Goal: Transaction & Acquisition: Purchase product/service

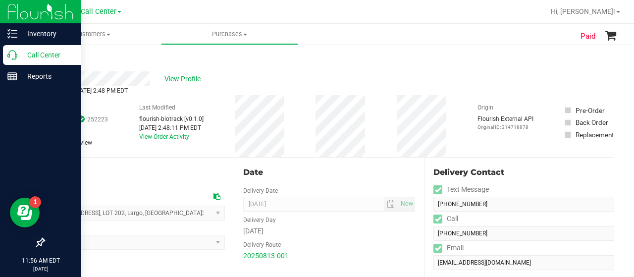
click at [16, 56] on icon at bounding box center [12, 55] width 10 height 10
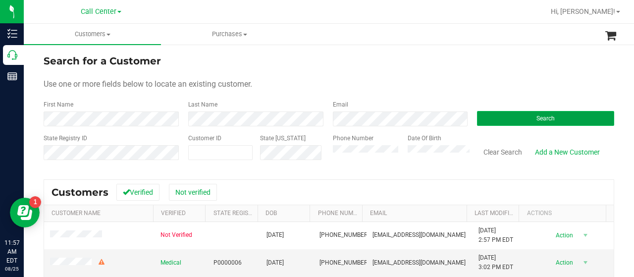
click at [495, 114] on button "Search" at bounding box center [545, 118] width 137 height 15
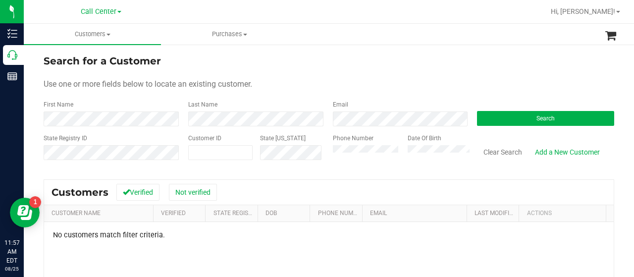
click at [320, 153] on div "State Registry ID Customer ID State [US_STATE] Phone Number Date Of Birth Clear…" at bounding box center [329, 151] width 570 height 35
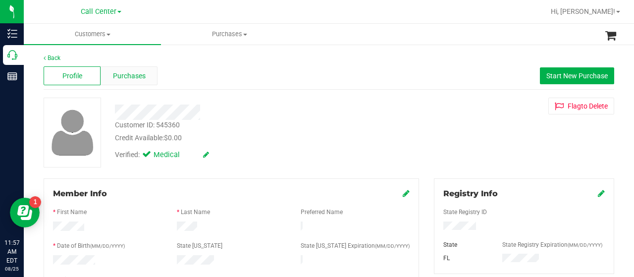
click at [127, 82] on div "Purchases" at bounding box center [129, 75] width 57 height 19
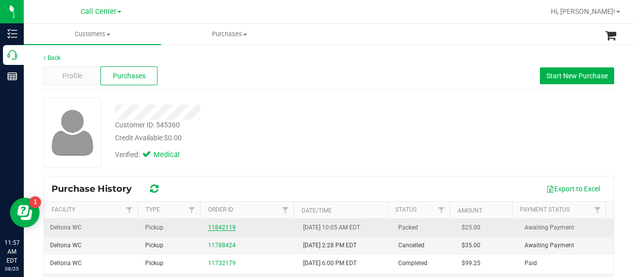
click at [211, 228] on link "11842119" at bounding box center [222, 227] width 28 height 7
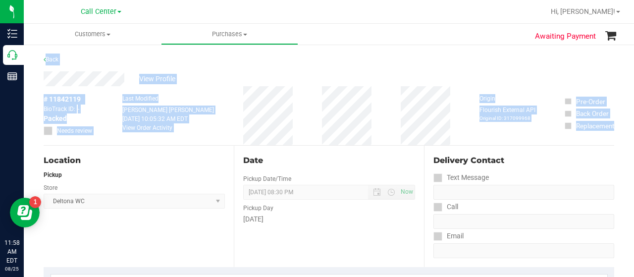
drag, startPoint x: 610, startPoint y: 122, endPoint x: 41, endPoint y: 56, distance: 572.8
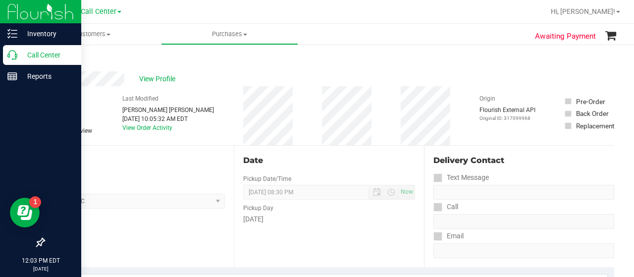
click at [25, 51] on p "Call Center" at bounding box center [46, 55] width 59 height 12
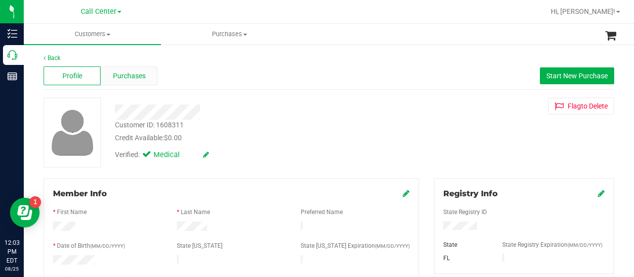
click at [119, 75] on span "Purchases" at bounding box center [129, 76] width 33 height 10
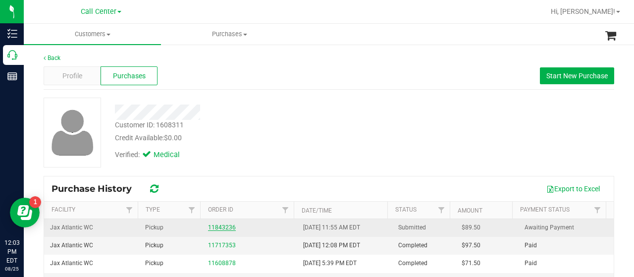
click at [215, 225] on link "11843236" at bounding box center [222, 227] width 28 height 7
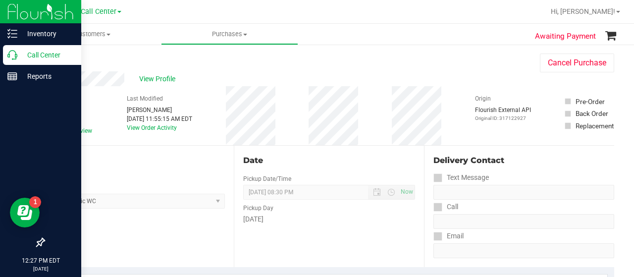
click at [19, 52] on p "Call Center" at bounding box center [46, 55] width 59 height 12
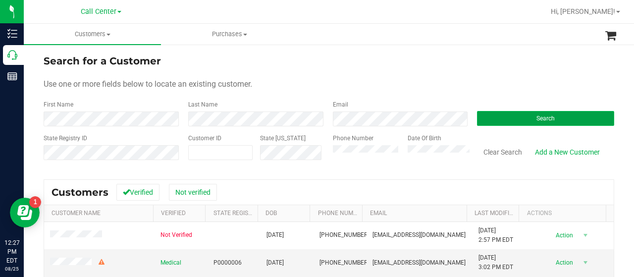
click at [536, 117] on span "Search" at bounding box center [545, 118] width 18 height 7
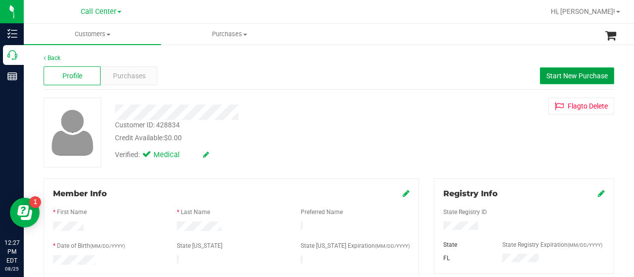
click at [552, 77] on span "Start New Purchase" at bounding box center [576, 76] width 61 height 8
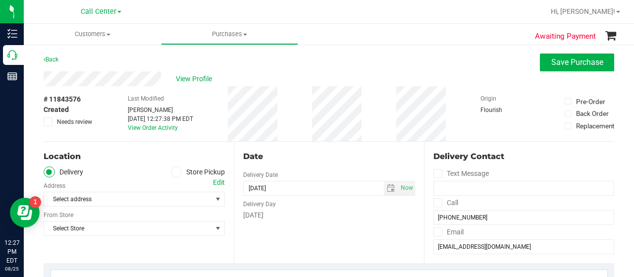
click at [176, 172] on span at bounding box center [176, 171] width 11 height 11
click at [0, 0] on input "Store Pickup" at bounding box center [0, 0] width 0 height 0
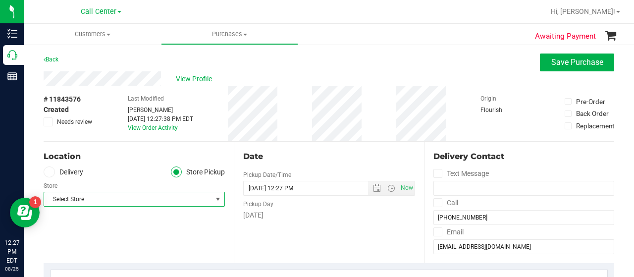
click at [207, 195] on span "Select Store" at bounding box center [128, 199] width 168 height 14
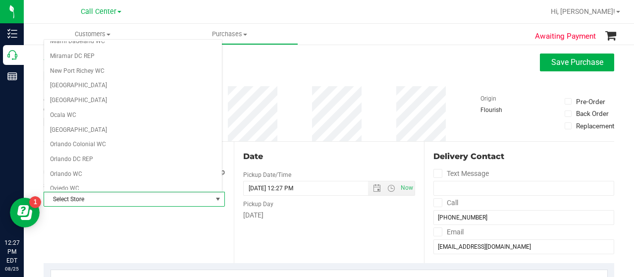
scroll to position [375, 0]
click at [134, 63] on li "New Port Richey WC" at bounding box center [133, 70] width 178 height 15
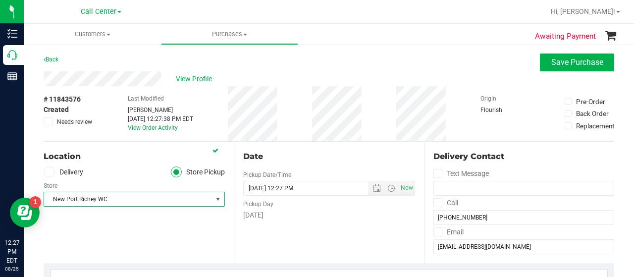
scroll to position [216, 0]
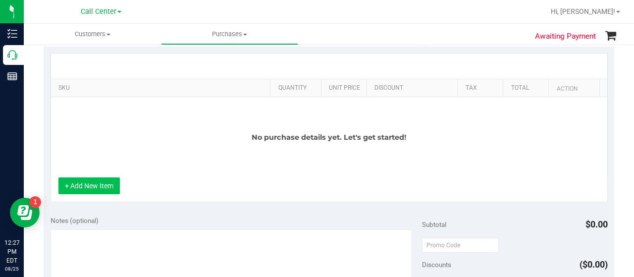
click at [89, 181] on button "+ Add New Item" at bounding box center [88, 185] width 61 height 17
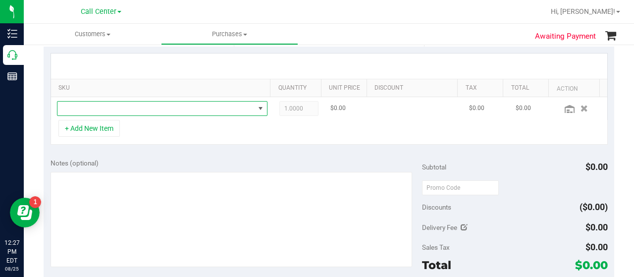
click at [141, 105] on span "NO DATA FOUND" at bounding box center [155, 109] width 197 height 14
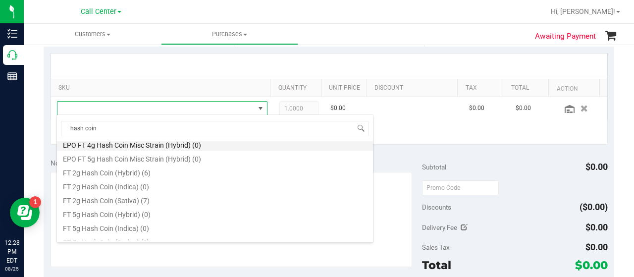
scroll to position [47, 0]
type input "hash coin"
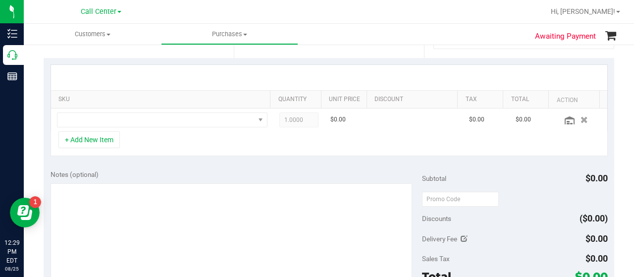
scroll to position [206, 0]
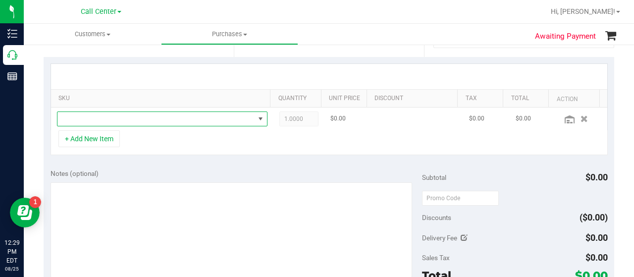
click at [162, 120] on span "NO DATA FOUND" at bounding box center [155, 119] width 197 height 14
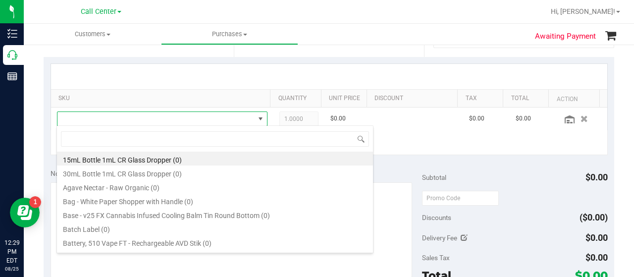
scroll to position [14, 200]
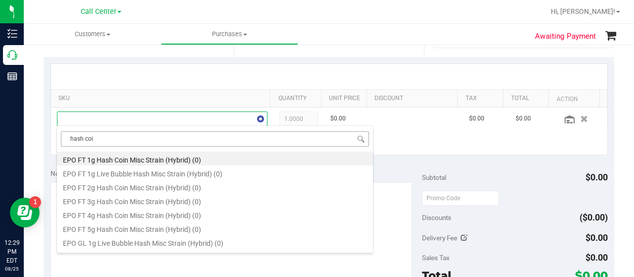
type input "hash coin"
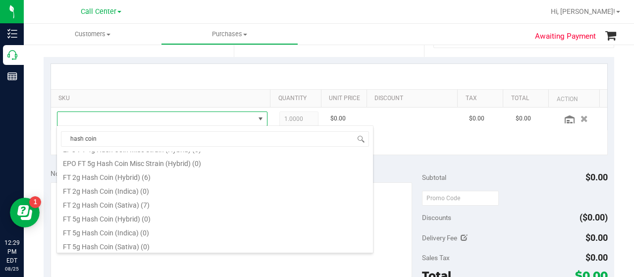
scroll to position [53, 0]
click at [157, 178] on li "FT 2g Hash Coin (Hybrid) (6)" at bounding box center [215, 174] width 316 height 14
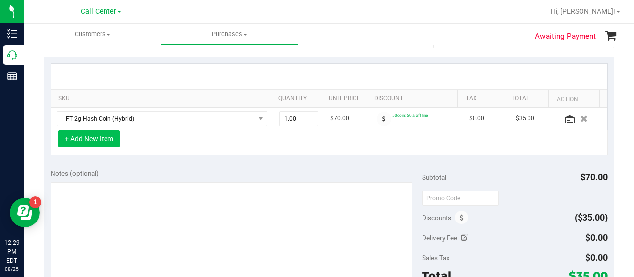
click at [74, 140] on button "+ Add New Item" at bounding box center [88, 138] width 61 height 17
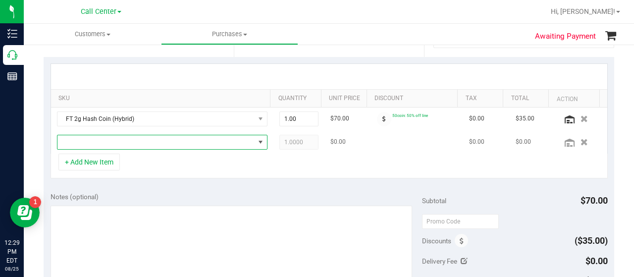
click at [114, 137] on span "NO DATA FOUND" at bounding box center [155, 142] width 197 height 14
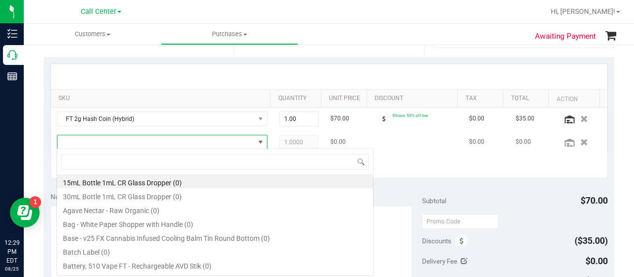
scroll to position [14, 200]
type input "hash coin"
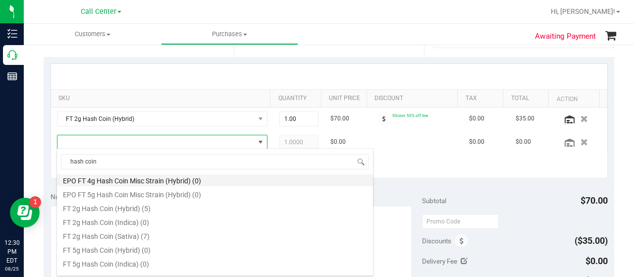
scroll to position [49, 0]
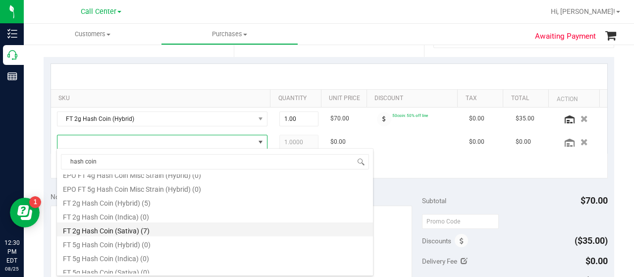
click at [151, 230] on li "FT 2g Hash Coin (Sativa) (7)" at bounding box center [215, 229] width 316 height 14
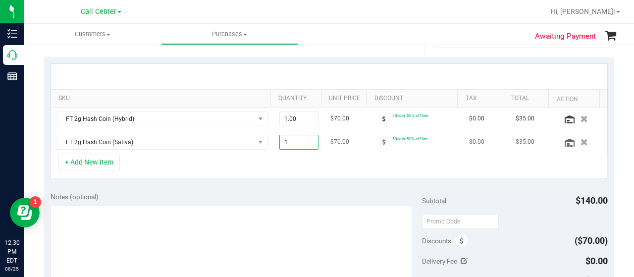
click at [294, 138] on span "1.00 1" at bounding box center [299, 142] width 40 height 15
type input "2"
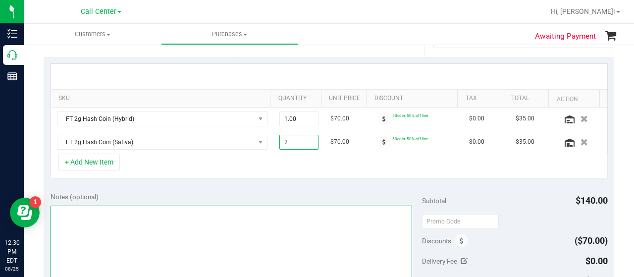
type input "2.00"
click at [284, 223] on textarea at bounding box center [231, 252] width 361 height 95
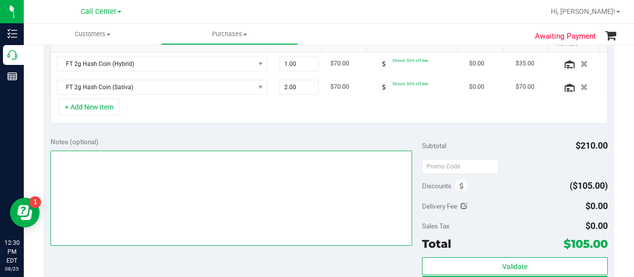
scroll to position [261, 0]
click at [278, 187] on textarea at bounding box center [231, 197] width 361 height 95
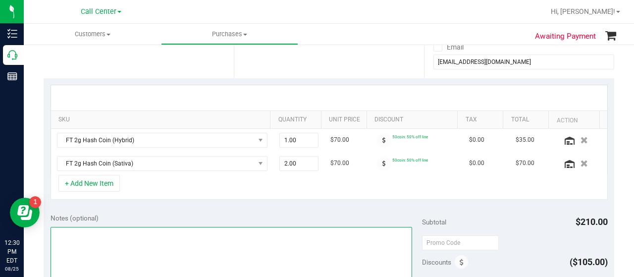
scroll to position [187, 0]
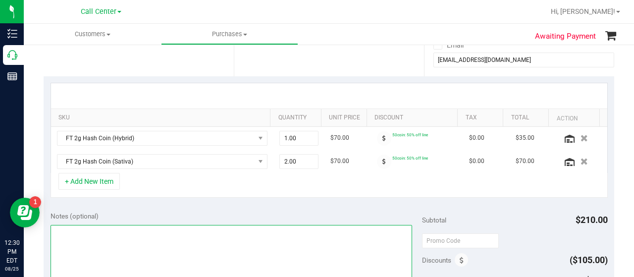
click at [118, 246] on textarea at bounding box center [231, 272] width 361 height 95
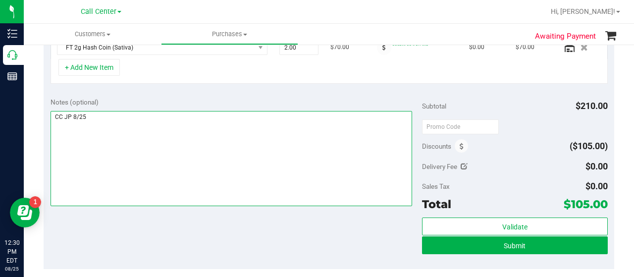
scroll to position [301, 0]
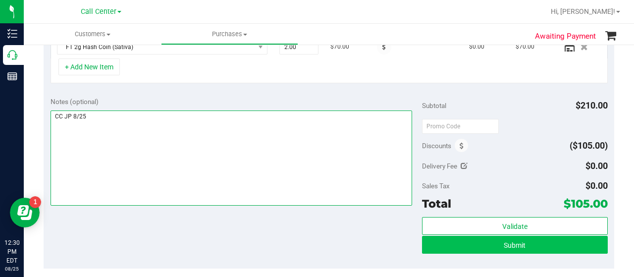
type textarea "CC JP 8/25"
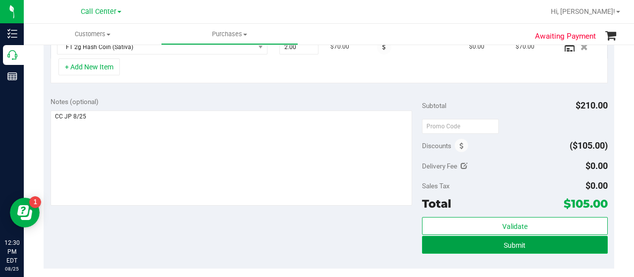
click at [476, 239] on button "Submit" at bounding box center [515, 245] width 186 height 18
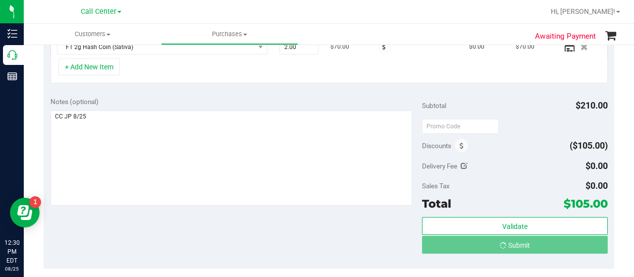
scroll to position [285, 0]
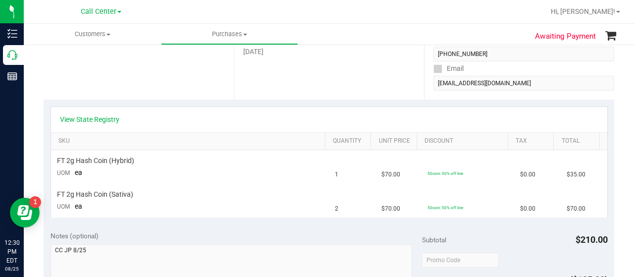
scroll to position [196, 0]
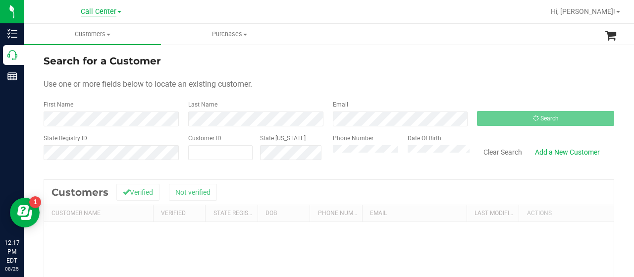
click at [112, 11] on span "Call Center" at bounding box center [99, 11] width 36 height 9
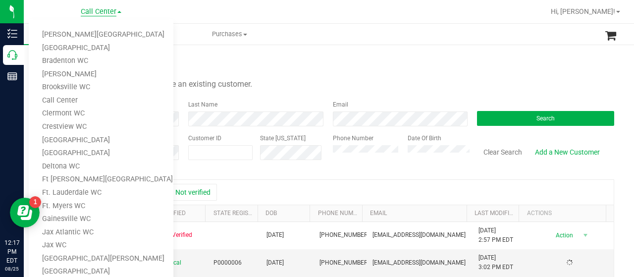
click at [112, 11] on span "Call Center" at bounding box center [99, 11] width 36 height 9
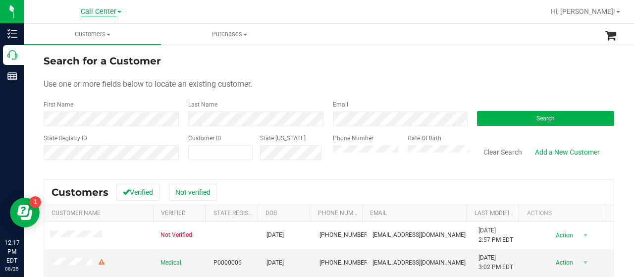
click at [112, 11] on span "Call Center" at bounding box center [99, 11] width 36 height 9
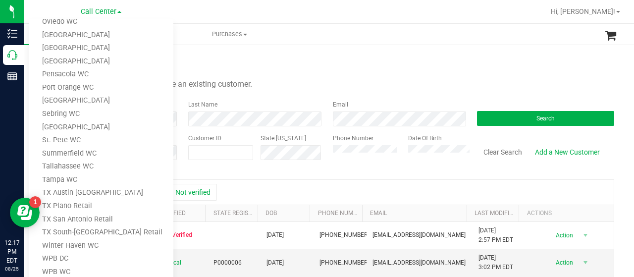
scroll to position [8, 0]
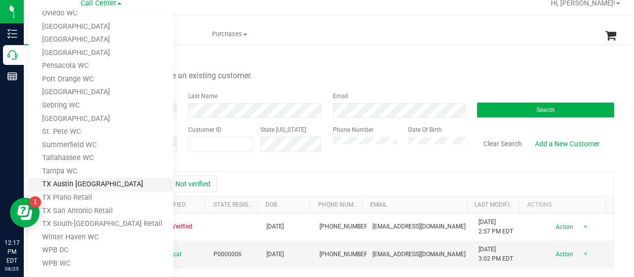
click at [108, 182] on link "TX Austin [GEOGRAPHIC_DATA]" at bounding box center [101, 184] width 145 height 13
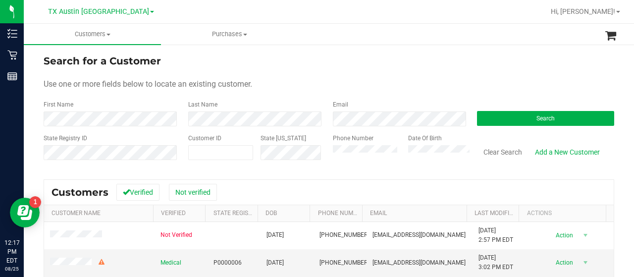
scroll to position [0, 0]
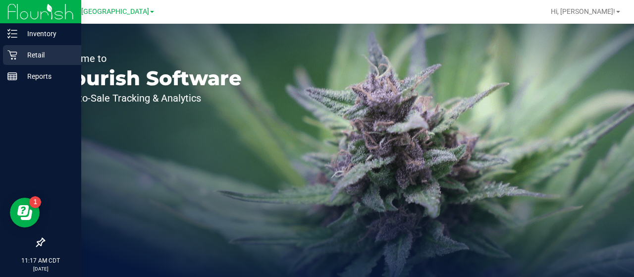
click at [19, 56] on p "Retail" at bounding box center [46, 55] width 59 height 12
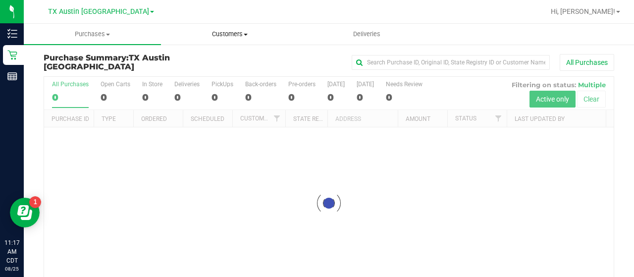
click at [230, 39] on uib-tab-heading "Customers All customers Add a new customer All physicians" at bounding box center [229, 34] width 136 height 20
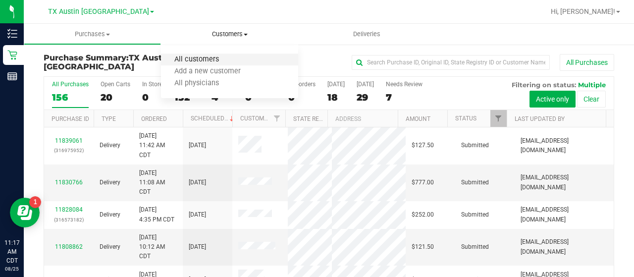
click at [225, 63] on span "All customers" at bounding box center [196, 59] width 71 height 8
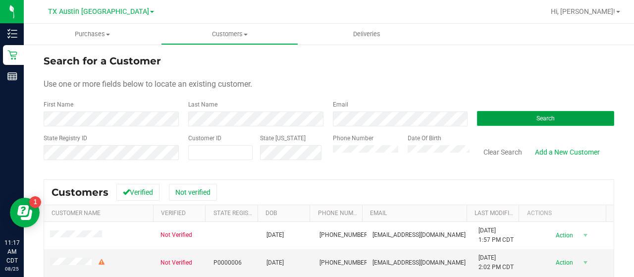
click at [509, 122] on button "Search" at bounding box center [545, 118] width 137 height 15
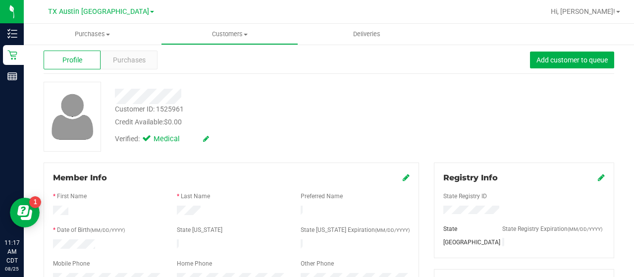
scroll to position [14, 0]
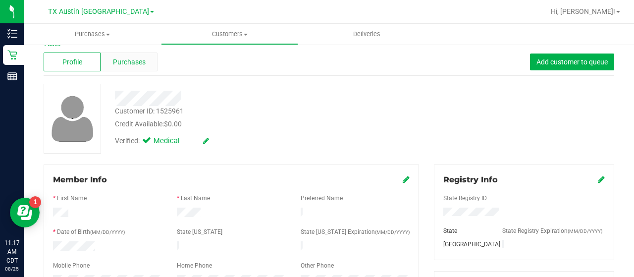
click at [123, 58] on span "Purchases" at bounding box center [129, 62] width 33 height 10
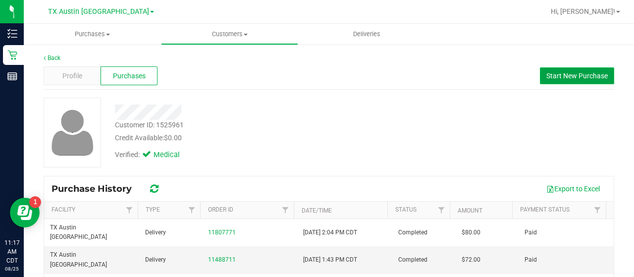
click at [573, 76] on span "Start New Purchase" at bounding box center [576, 76] width 61 height 8
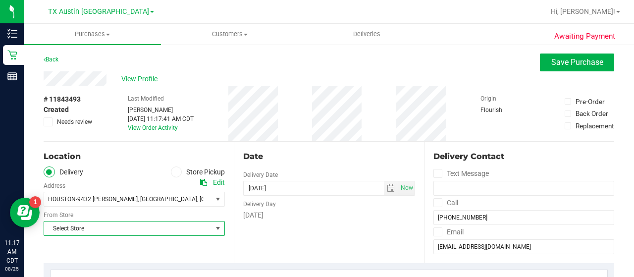
click at [212, 227] on span "select" at bounding box center [218, 228] width 12 height 14
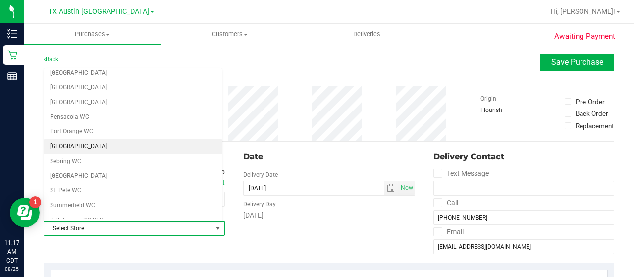
scroll to position [700, 0]
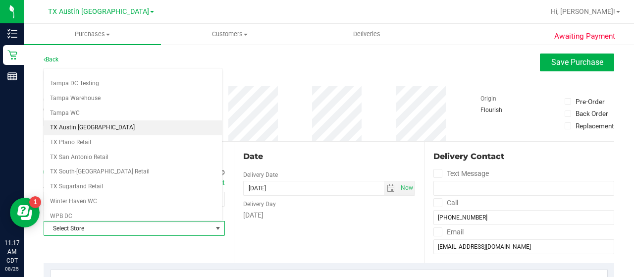
click at [135, 120] on li "TX Austin [GEOGRAPHIC_DATA]" at bounding box center [133, 127] width 178 height 15
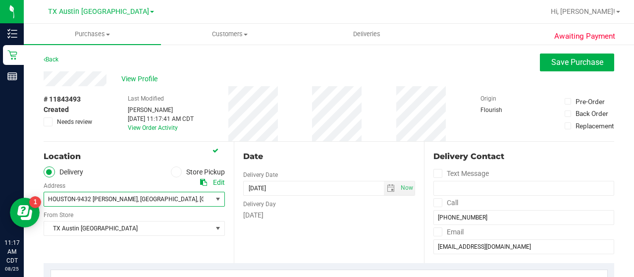
click at [212, 200] on span "select" at bounding box center [218, 199] width 12 height 14
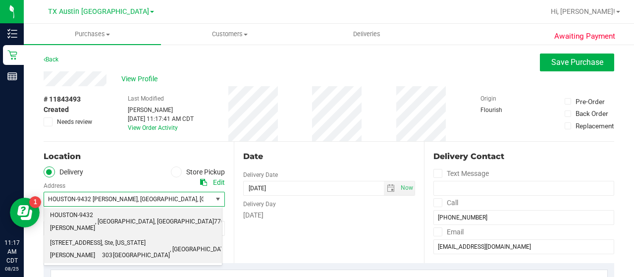
click at [229, 243] on span "77459" at bounding box center [237, 249] width 17 height 13
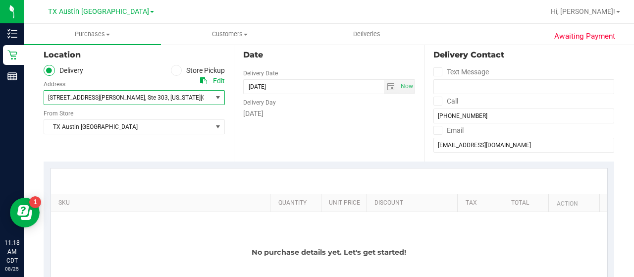
scroll to position [122, 0]
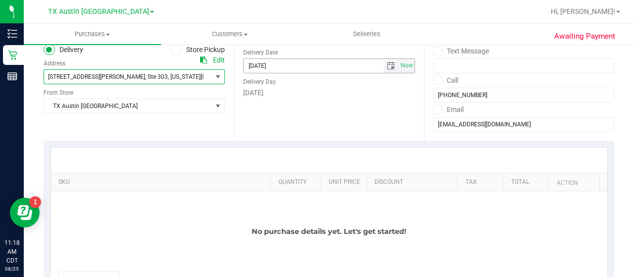
click at [387, 65] on span "select" at bounding box center [391, 66] width 8 height 8
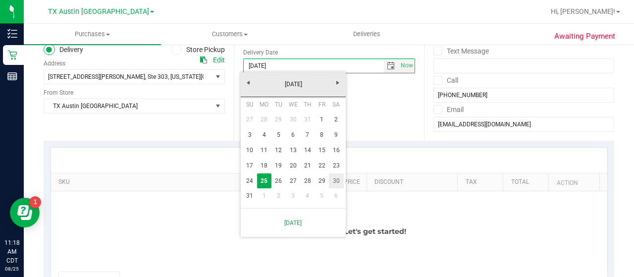
click at [334, 181] on link "30" at bounding box center [336, 180] width 14 height 15
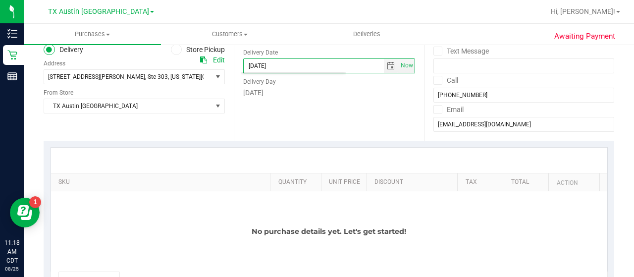
type input "08/30/2025"
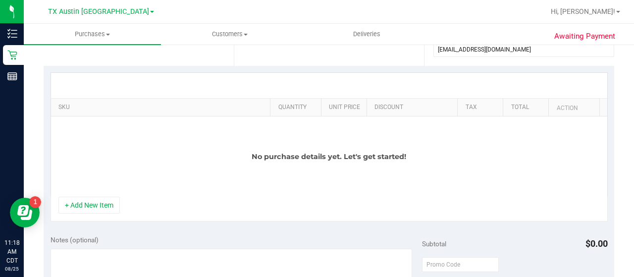
scroll to position [197, 0]
click at [85, 205] on button "+ Add New Item" at bounding box center [88, 205] width 61 height 17
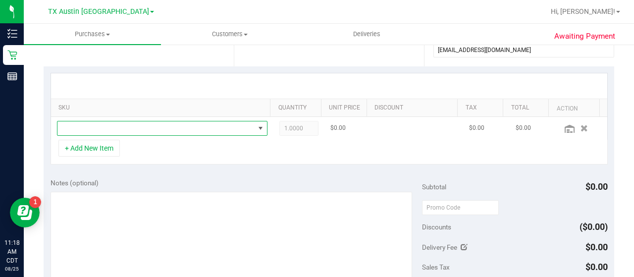
click at [168, 131] on span "NO DATA FOUND" at bounding box center [155, 128] width 197 height 14
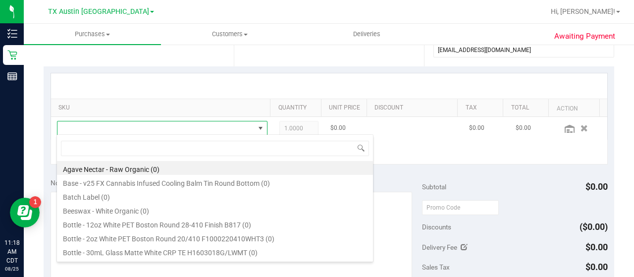
scroll to position [14, 200]
type input "serene"
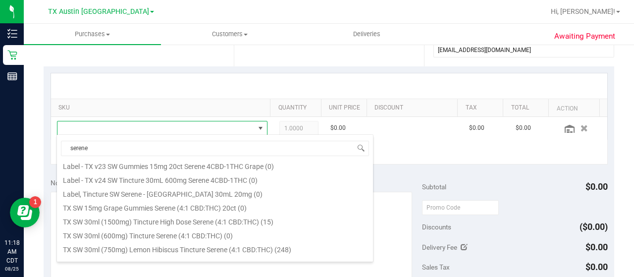
scroll to position [67, 0]
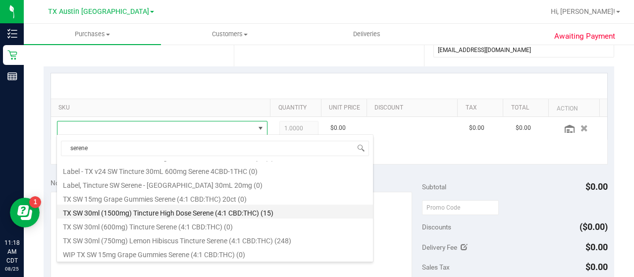
click at [176, 215] on li "TX SW 30ml (1500mg) Tincture High Dose Serene (4:1 CBD:THC) (15)" at bounding box center [215, 211] width 316 height 14
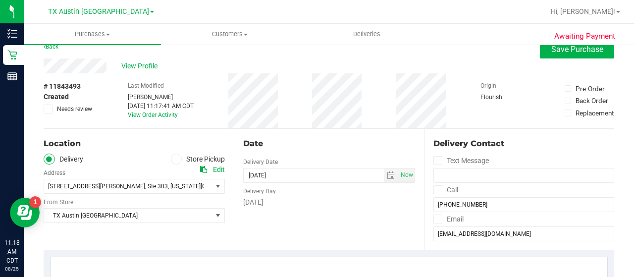
scroll to position [0, 0]
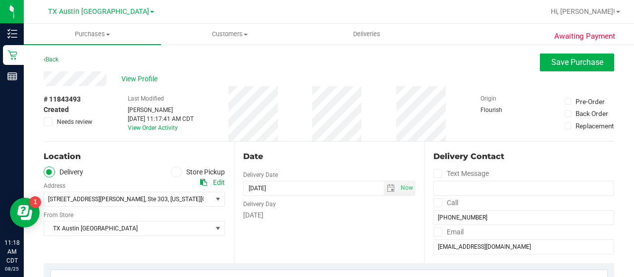
click at [55, 55] on div "Back" at bounding box center [51, 59] width 15 height 12
click at [54, 61] on link "Back" at bounding box center [51, 59] width 15 height 7
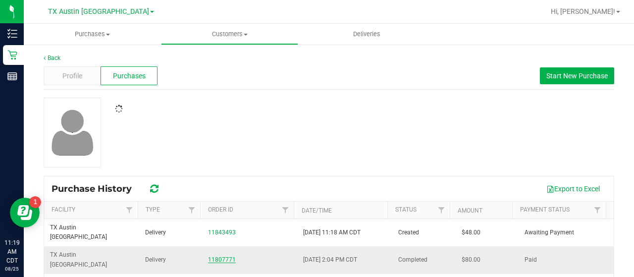
click at [224, 256] on link "11807771" at bounding box center [222, 259] width 28 height 7
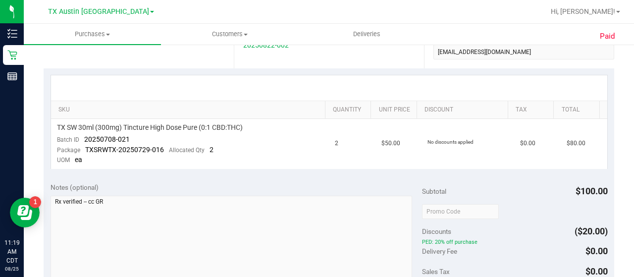
scroll to position [203, 0]
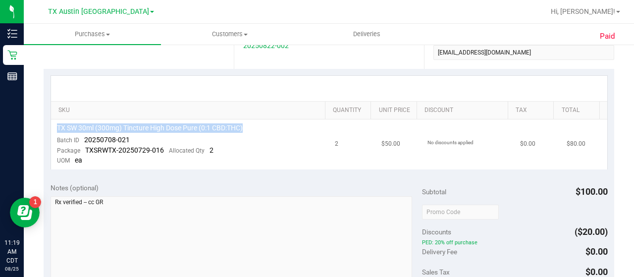
drag, startPoint x: 252, startPoint y: 130, endPoint x: 58, endPoint y: 126, distance: 194.1
click at [58, 126] on div "TX SW 30ml (300mg) Tincture High Dose Pure (0:1 CBD:THC)" at bounding box center [190, 127] width 266 height 9
copy span "TX SW 30ml (300mg) Tincture High Dose Pure (0:1 CBD:THC)"
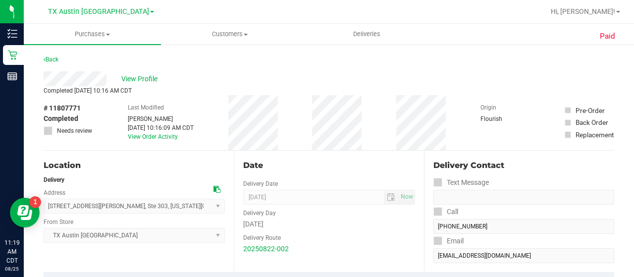
scroll to position [0, 0]
click at [56, 58] on link "Back" at bounding box center [51, 59] width 15 height 7
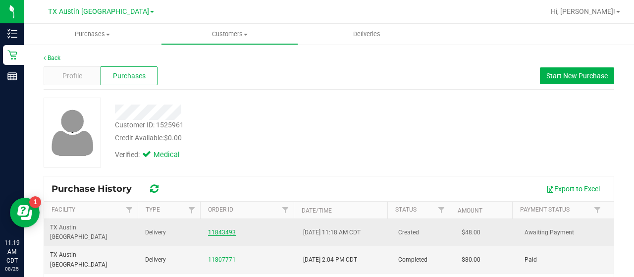
click at [225, 229] on link "11843493" at bounding box center [222, 232] width 28 height 7
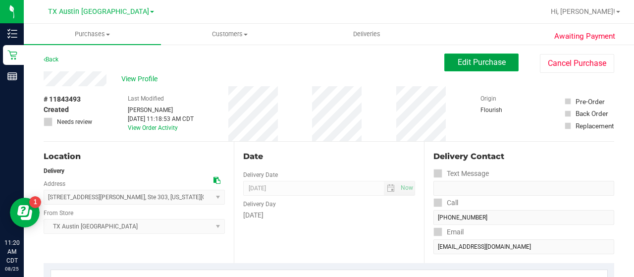
click at [448, 61] on button "Edit Purchase" at bounding box center [481, 62] width 74 height 18
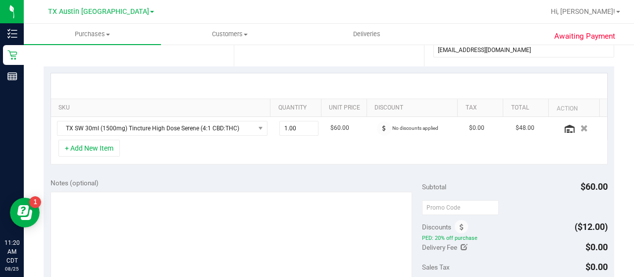
scroll to position [197, 0]
click at [94, 151] on button "+ Add New Item" at bounding box center [88, 147] width 61 height 17
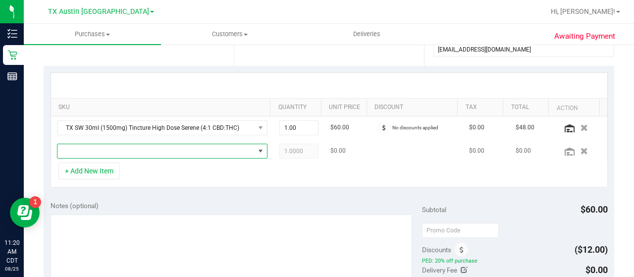
click at [118, 150] on span "NO DATA FOUND" at bounding box center [155, 151] width 197 height 14
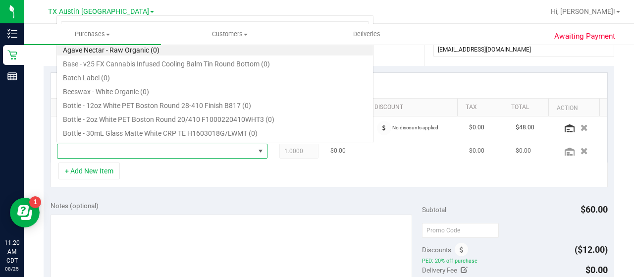
scroll to position [14, 200]
type input "TX SW 30ml (300mg) Tincture High Dose Pure (0:1 CBD:THC)"
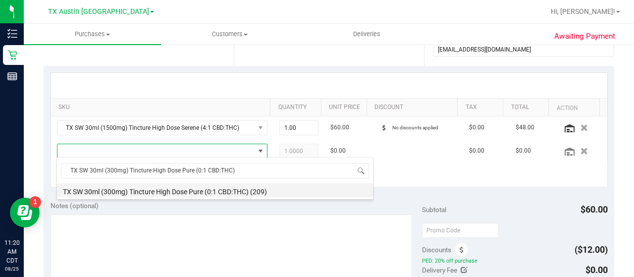
click at [261, 191] on li "TX SW 30ml (300mg) Tincture High Dose Pure (0:1 CBD:THC) (209)" at bounding box center [215, 190] width 316 height 14
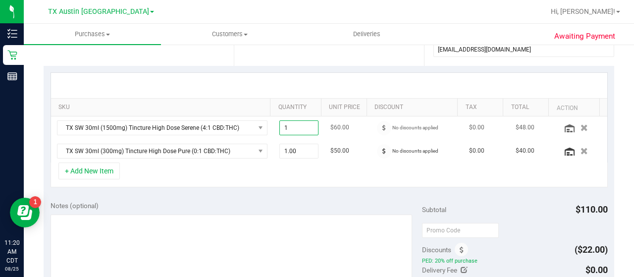
click at [294, 129] on span "1.00 1" at bounding box center [299, 127] width 40 height 15
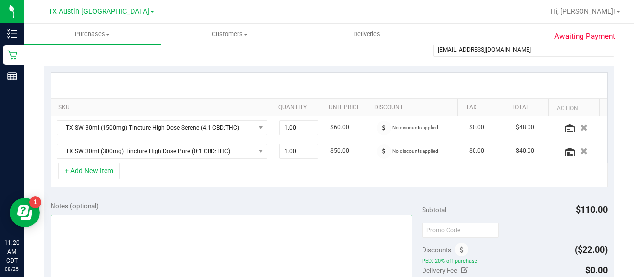
click at [261, 214] on textarea at bounding box center [231, 261] width 361 height 95
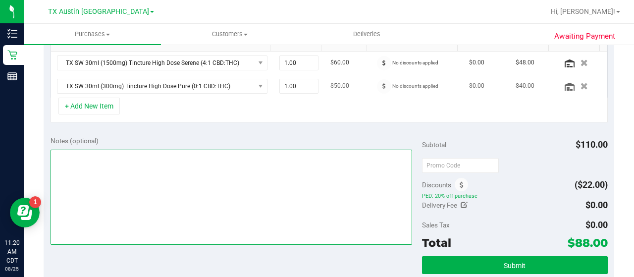
scroll to position [263, 0]
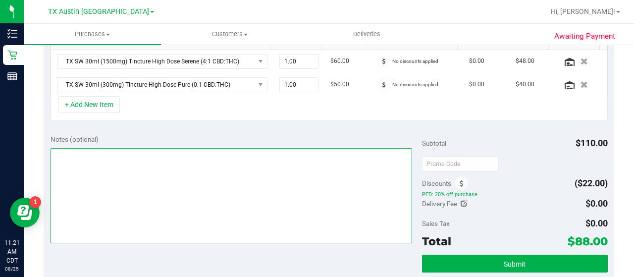
click at [297, 182] on textarea at bounding box center [231, 195] width 361 height 95
click at [193, 182] on textarea at bounding box center [231, 195] width 361 height 95
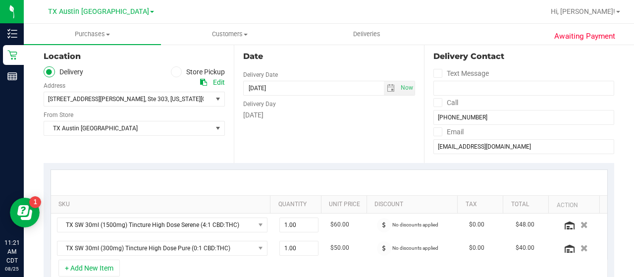
scroll to position [100, 0]
type textarea "CC JP 8/25"
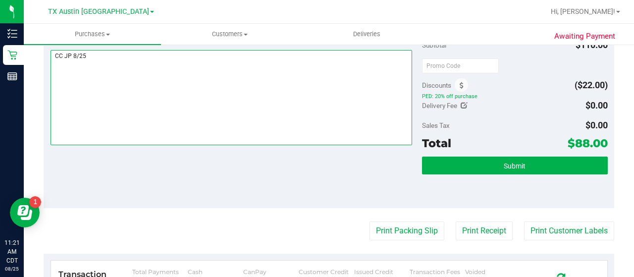
scroll to position [364, 0]
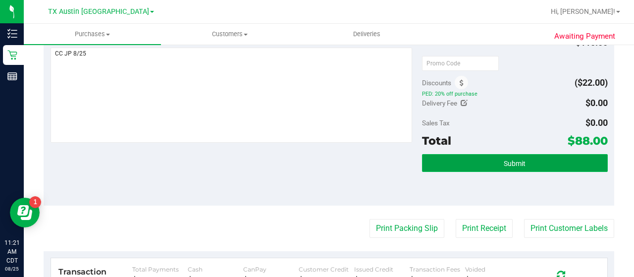
click at [528, 156] on button "Submit" at bounding box center [515, 163] width 186 height 18
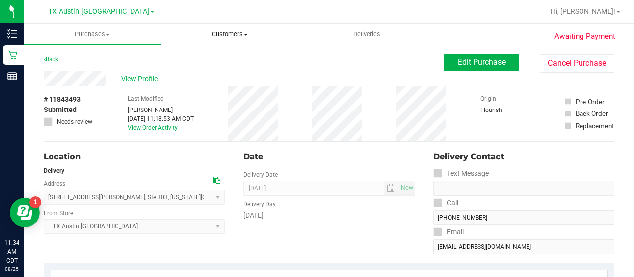
click at [229, 39] on uib-tab-heading "Customers All customers Add a new customer All physicians" at bounding box center [229, 34] width 136 height 20
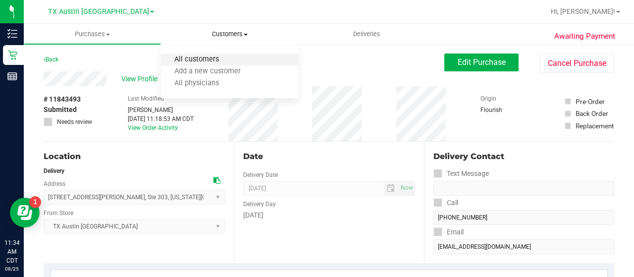
click at [221, 58] on span "All customers" at bounding box center [196, 59] width 71 height 8
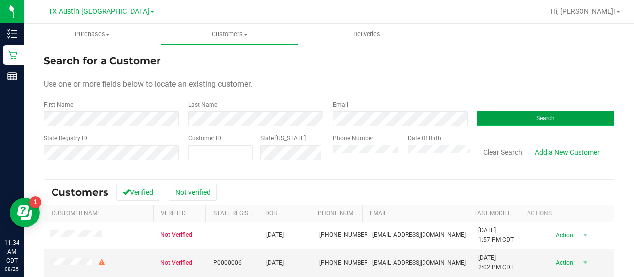
click at [526, 122] on button "Search" at bounding box center [545, 118] width 137 height 15
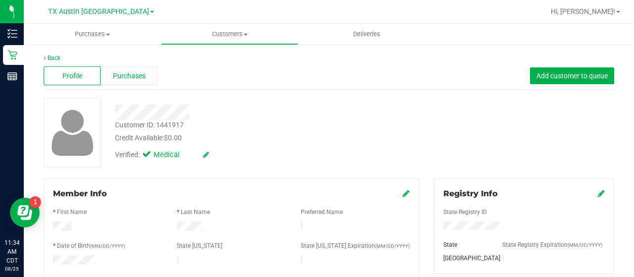
click at [126, 70] on div "Purchases" at bounding box center [129, 75] width 57 height 19
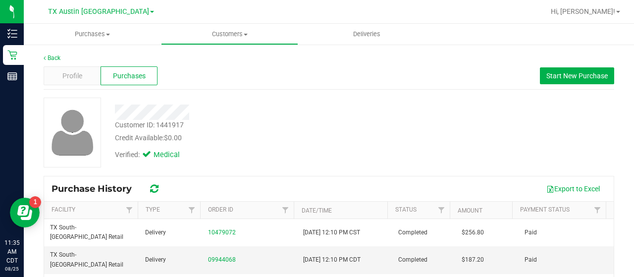
click at [150, 109] on div at bounding box center [253, 111] width 293 height 15
click at [62, 68] on div "Profile" at bounding box center [72, 75] width 57 height 19
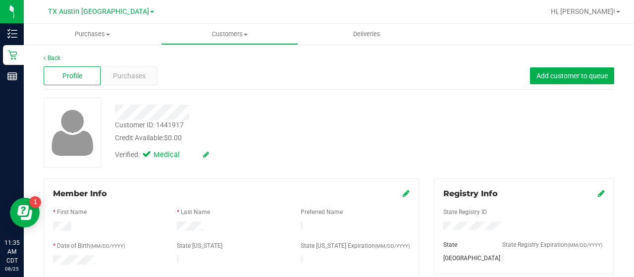
drag, startPoint x: 96, startPoint y: 258, endPoint x: 49, endPoint y: 259, distance: 47.0
click at [49, 259] on div at bounding box center [108, 261] width 124 height 12
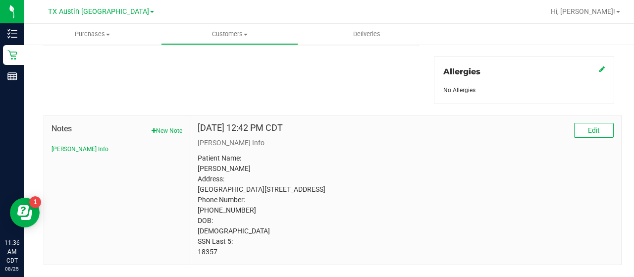
scroll to position [463, 0]
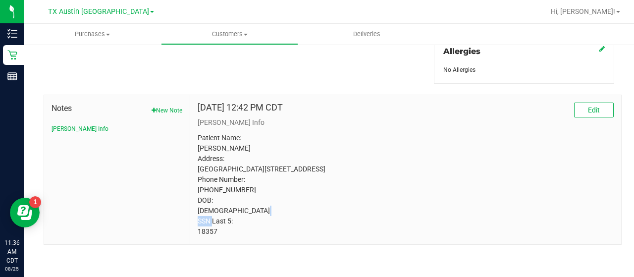
drag, startPoint x: 218, startPoint y: 233, endPoint x: 190, endPoint y: 237, distance: 28.5
click at [190, 237] on div "Jul 13, 2023 12:42 PM CDT Edit CURT Info Patient Name: Kerry Brazeal Address: P…" at bounding box center [405, 169] width 431 height 149
copy p "18357"
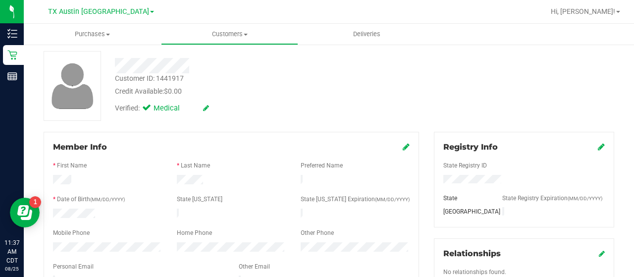
scroll to position [0, 0]
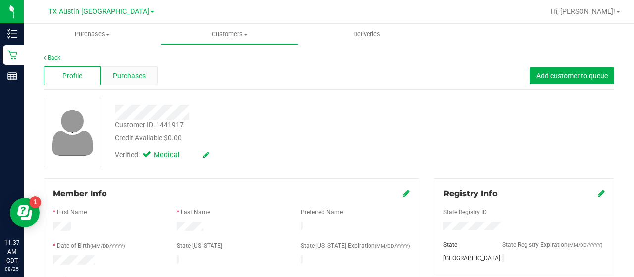
click at [128, 78] on span "Purchases" at bounding box center [129, 76] width 33 height 10
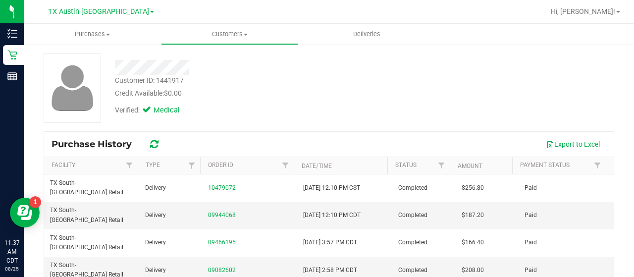
scroll to position [45, 0]
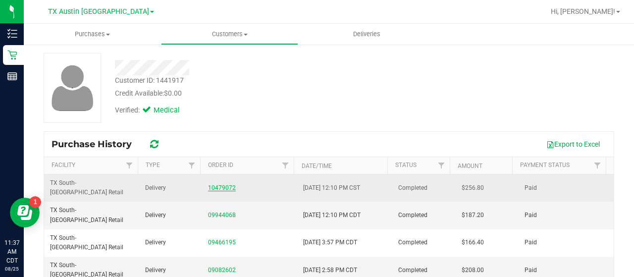
click at [220, 184] on link "10479072" at bounding box center [222, 187] width 28 height 7
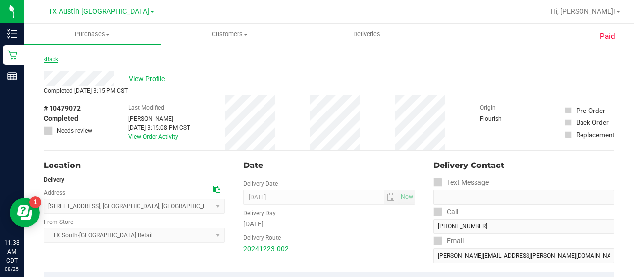
click at [45, 61] on icon at bounding box center [45, 59] width 2 height 6
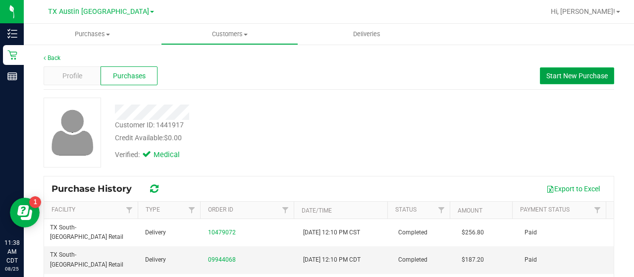
click at [557, 79] on span "Start New Purchase" at bounding box center [576, 76] width 61 height 8
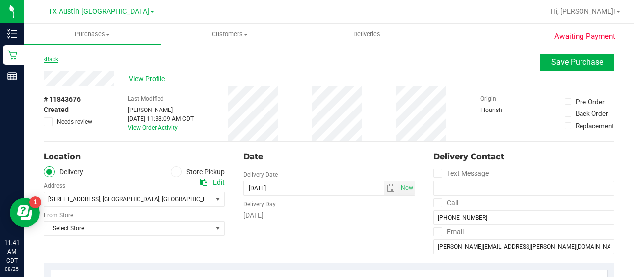
click at [50, 61] on link "Back" at bounding box center [51, 59] width 15 height 7
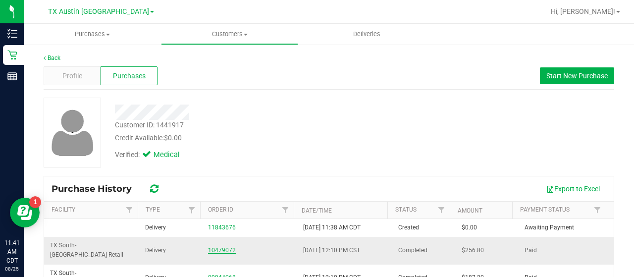
click at [220, 247] on link "10479072" at bounding box center [222, 250] width 28 height 7
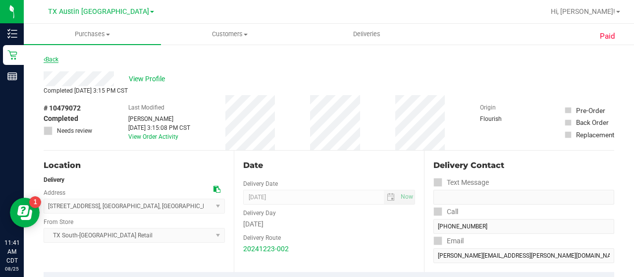
click at [51, 58] on link "Back" at bounding box center [51, 59] width 15 height 7
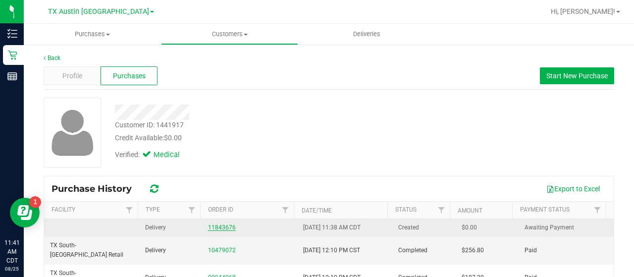
click at [225, 226] on link "11843676" at bounding box center [222, 227] width 28 height 7
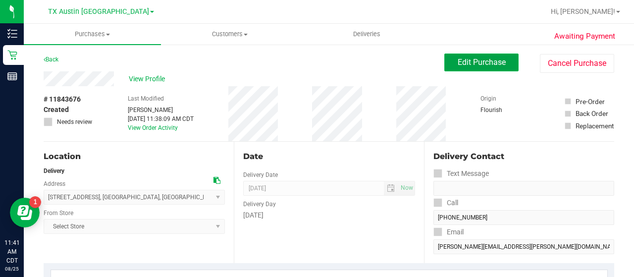
click at [466, 56] on button "Edit Purchase" at bounding box center [481, 62] width 74 height 18
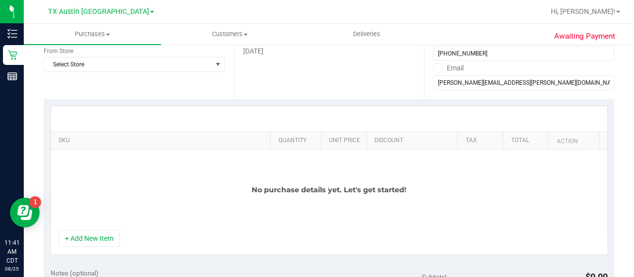
scroll to position [164, 0]
click at [96, 238] on button "+ Add New Item" at bounding box center [88, 237] width 61 height 17
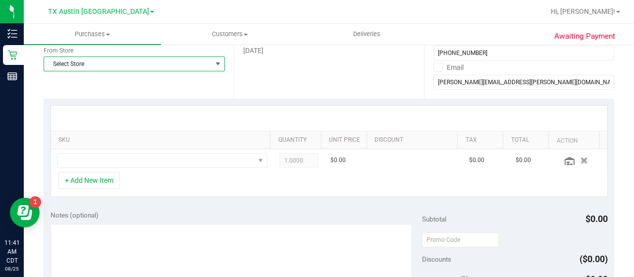
click at [213, 67] on span "select" at bounding box center [218, 64] width 12 height 14
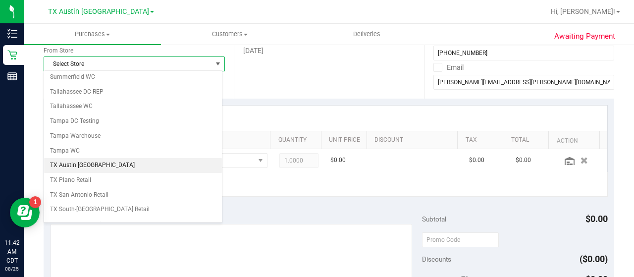
scroll to position [665, 0]
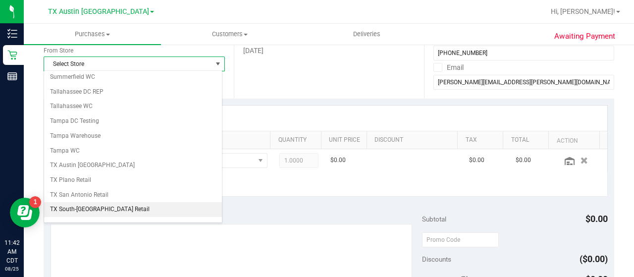
click at [117, 202] on li "TX South-[GEOGRAPHIC_DATA] Retail" at bounding box center [133, 209] width 178 height 15
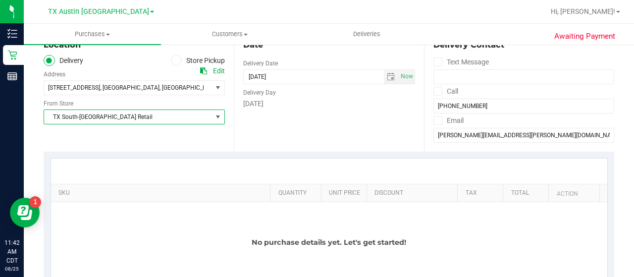
scroll to position [237, 0]
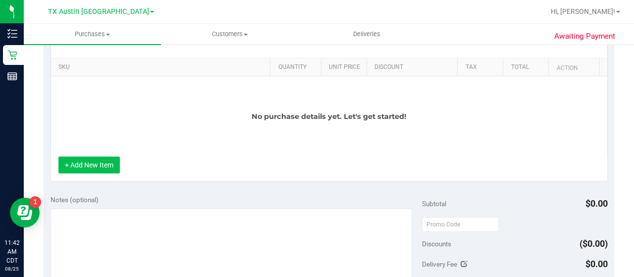
click at [109, 159] on button "+ Add New Item" at bounding box center [88, 164] width 61 height 17
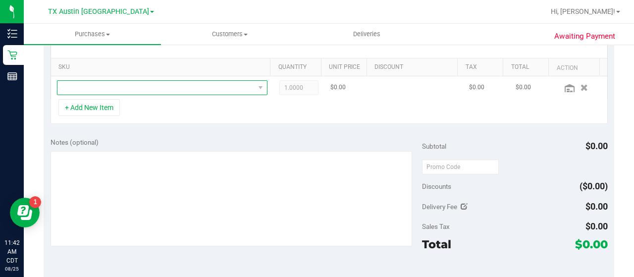
click at [151, 90] on span "NO DATA FOUND" at bounding box center [155, 88] width 197 height 14
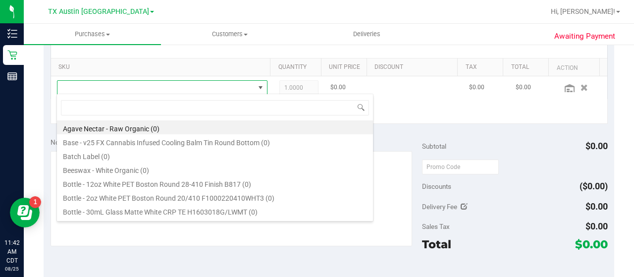
scroll to position [14, 200]
type input "green"
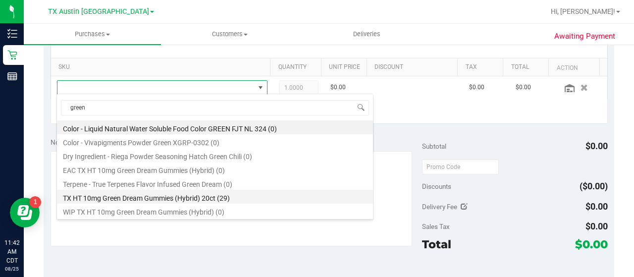
click at [174, 198] on li "TX HT 10mg Green Dream Gummies (Hybrid) 20ct (29)" at bounding box center [215, 197] width 316 height 14
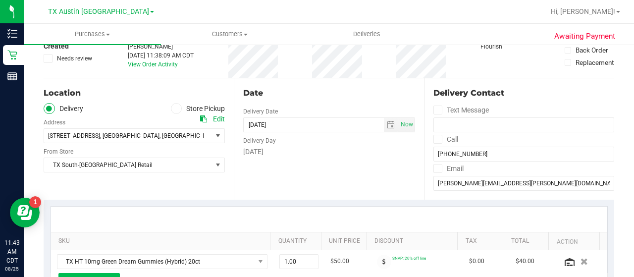
scroll to position [0, 0]
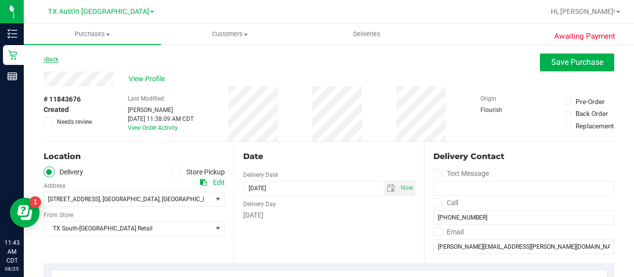
click at [49, 60] on link "Back" at bounding box center [51, 59] width 15 height 7
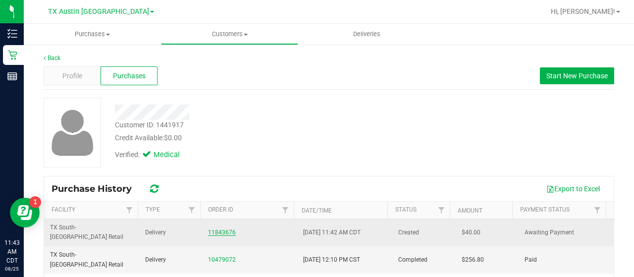
click at [221, 229] on link "11843676" at bounding box center [222, 232] width 28 height 7
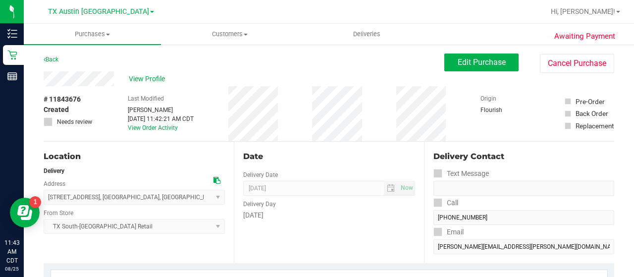
click at [424, 252] on div "Delivery Contact Text Message Call (512) 921-4864 Email brazeal.kerry@gmail.com" at bounding box center [519, 202] width 190 height 121
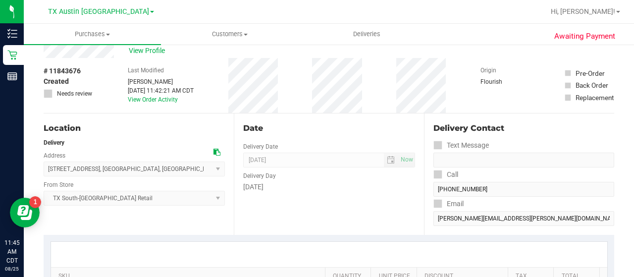
scroll to position [43, 0]
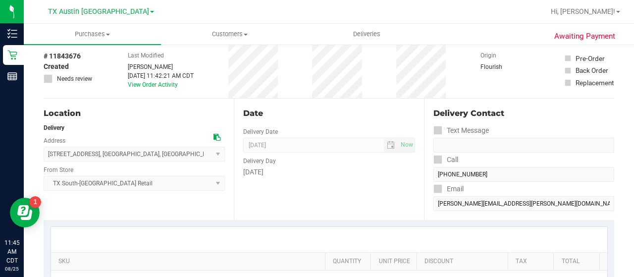
click at [408, 184] on div "Location Delivery Address 7105 E. Riverside Dr , Austin , TX 78746 Select addre…" at bounding box center [329, 159] width 570 height 121
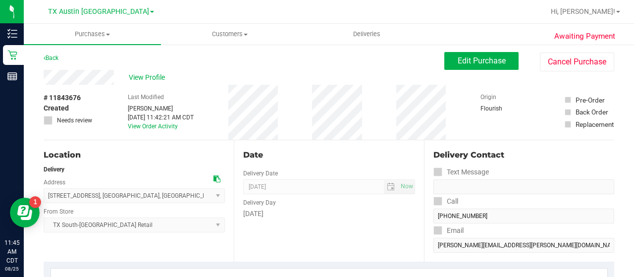
scroll to position [0, 0]
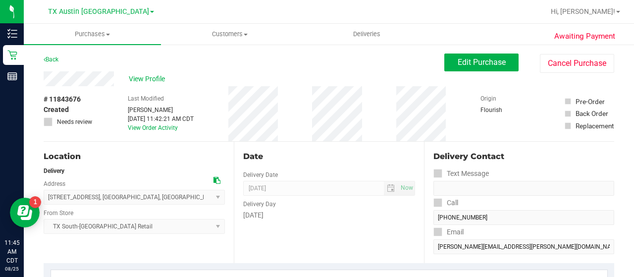
drag, startPoint x: 114, startPoint y: 79, endPoint x: 43, endPoint y: 79, distance: 71.3
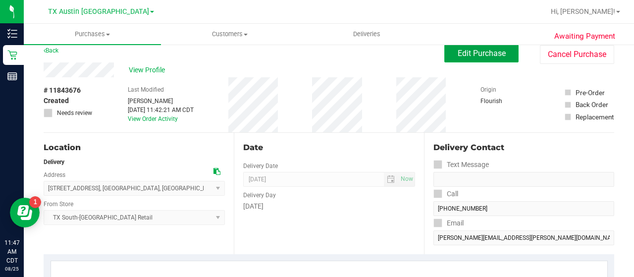
click at [464, 59] on button "Edit Purchase" at bounding box center [481, 54] width 74 height 18
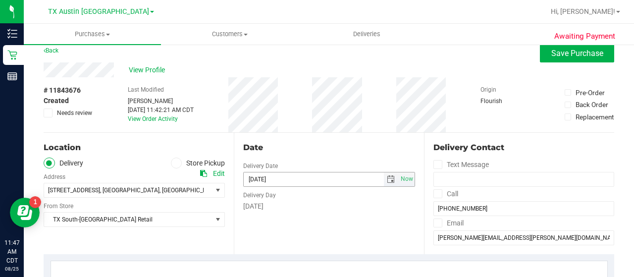
click at [387, 178] on span "select" at bounding box center [391, 179] width 8 height 8
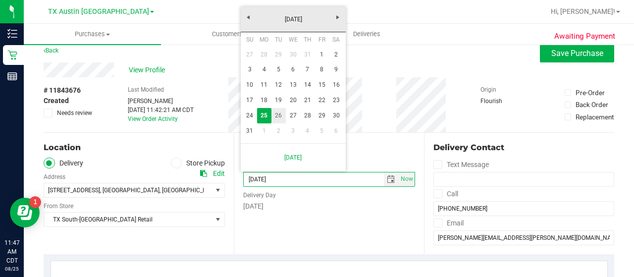
click at [282, 116] on link "26" at bounding box center [278, 115] width 14 height 15
type input "08/26/2025"
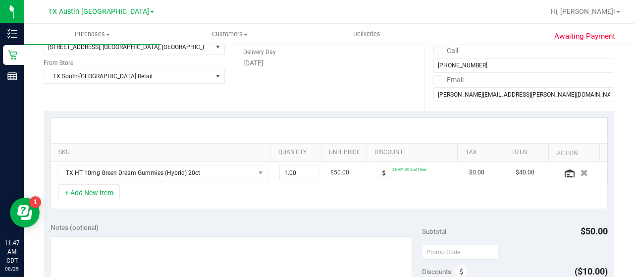
scroll to position [153, 0]
click at [85, 189] on button "+ Add New Item" at bounding box center [88, 192] width 61 height 17
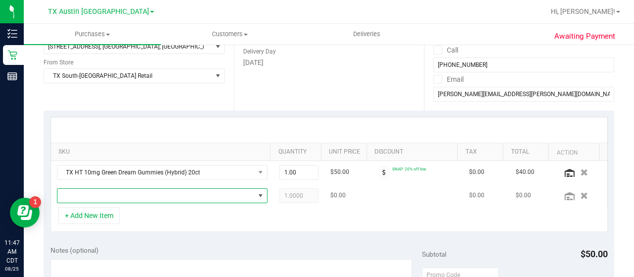
click at [141, 193] on span "NO DATA FOUND" at bounding box center [155, 196] width 197 height 14
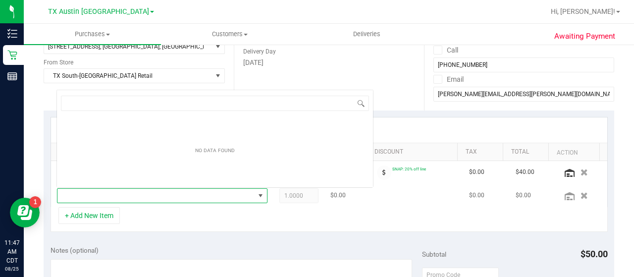
scroll to position [14, 200]
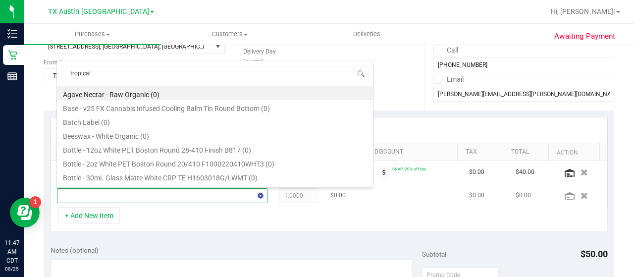
type input "tropical"
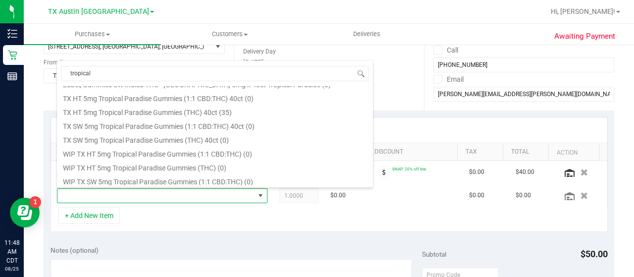
scroll to position [162, 0]
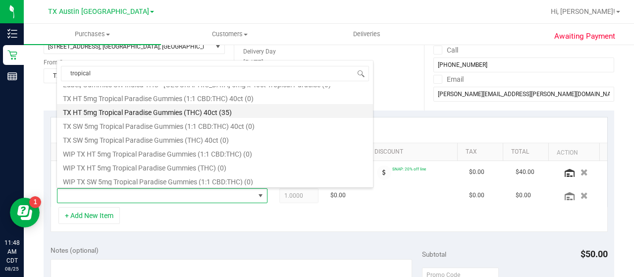
click at [218, 115] on li "TX HT 5mg Tropical Paradise Gummies (THC) 40ct (35)" at bounding box center [215, 111] width 316 height 14
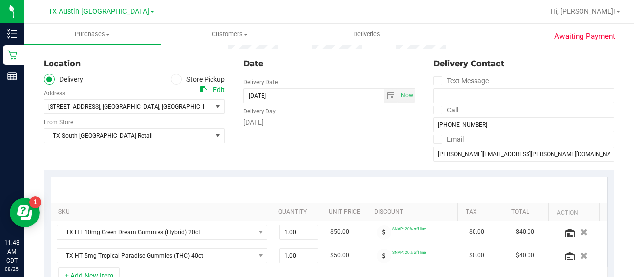
scroll to position [92, 0]
click at [215, 106] on span "select" at bounding box center [218, 107] width 8 height 8
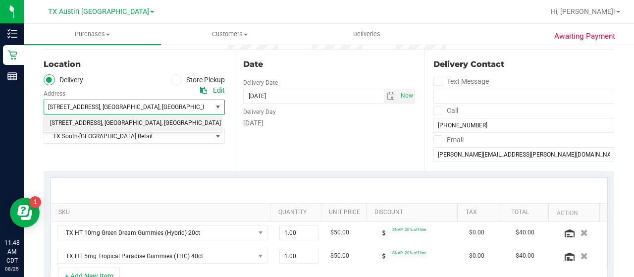
click at [215, 106] on span "select" at bounding box center [218, 107] width 8 height 8
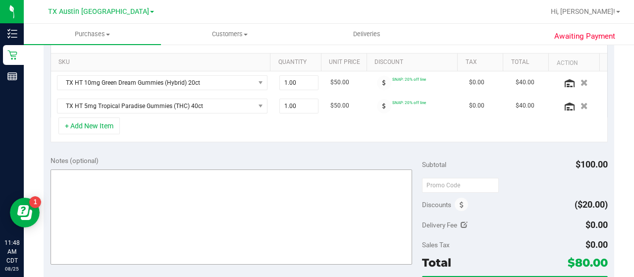
scroll to position [243, 0]
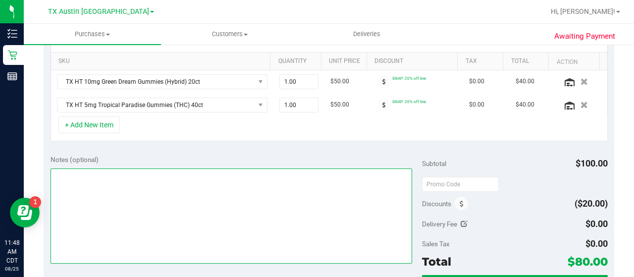
click at [210, 221] on textarea at bounding box center [231, 215] width 361 height 95
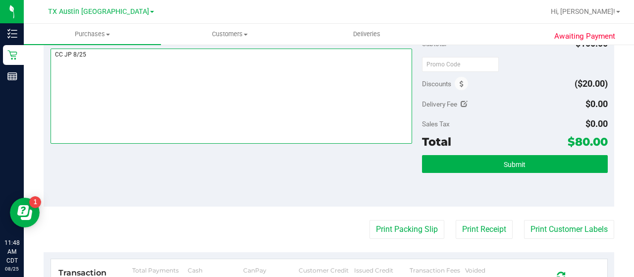
scroll to position [362, 0]
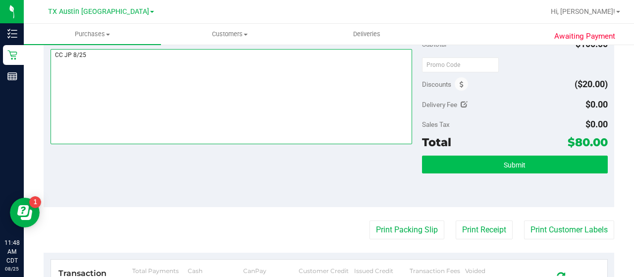
type textarea "CC JP 8/25"
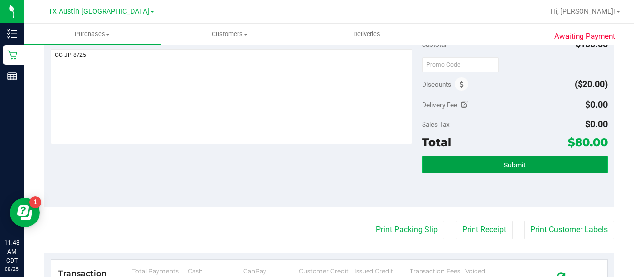
click at [514, 163] on span "Submit" at bounding box center [515, 165] width 22 height 8
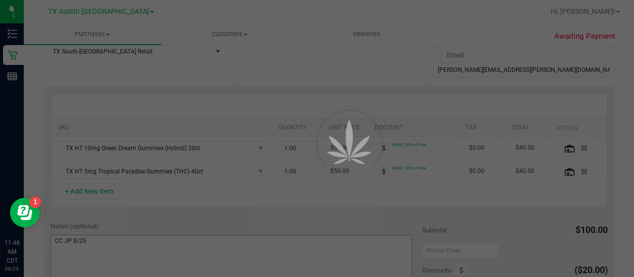
scroll to position [152, 0]
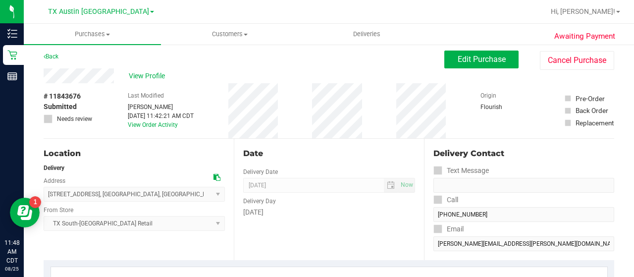
scroll to position [2, 0]
click at [115, 76] on div "View Profile" at bounding box center [244, 76] width 401 height 15
click at [79, 76] on div "View Profile" at bounding box center [244, 76] width 401 height 15
click at [242, 33] on span "Customers" at bounding box center [229, 34] width 136 height 9
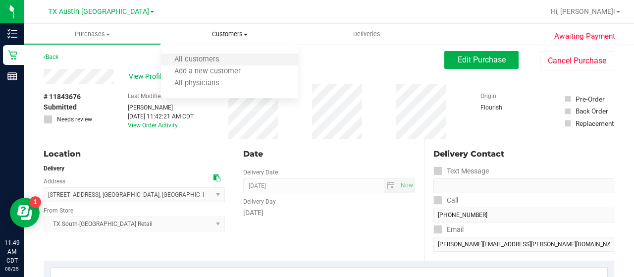
click at [234, 59] on li "All customers" at bounding box center [229, 60] width 137 height 12
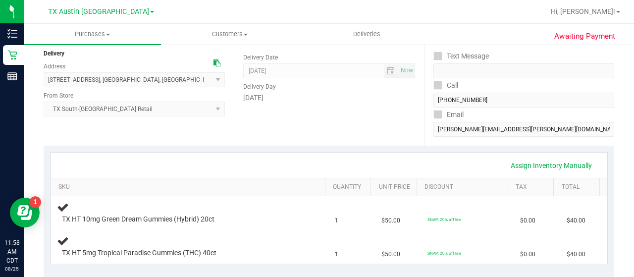
scroll to position [102, 0]
